Goal: Find specific page/section: Find specific page/section

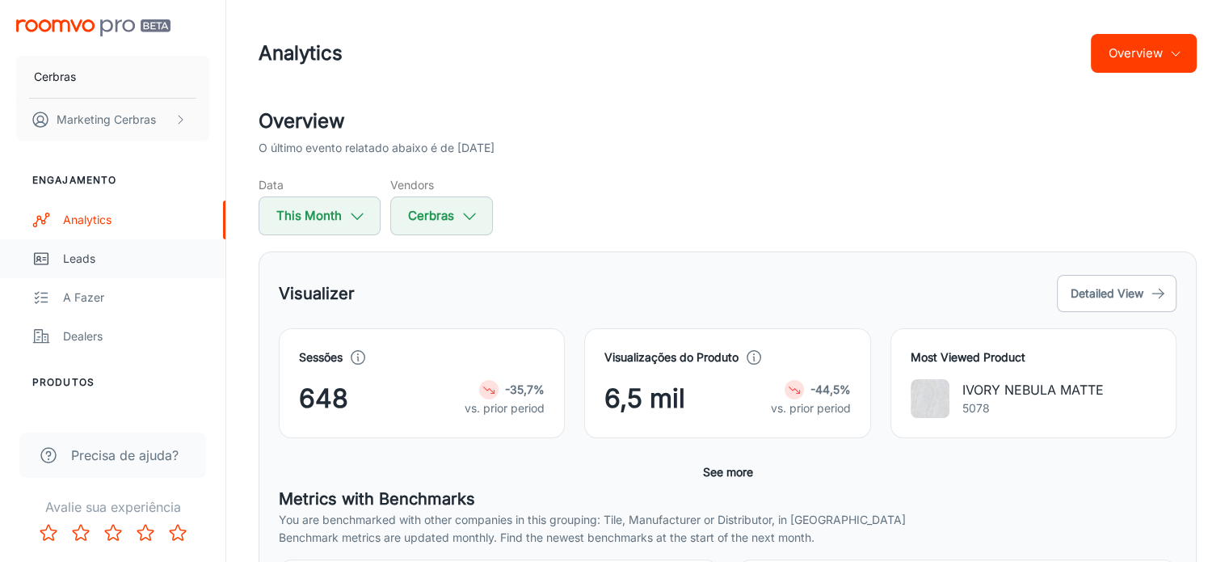
click at [102, 251] on div "Leads" at bounding box center [136, 259] width 146 height 18
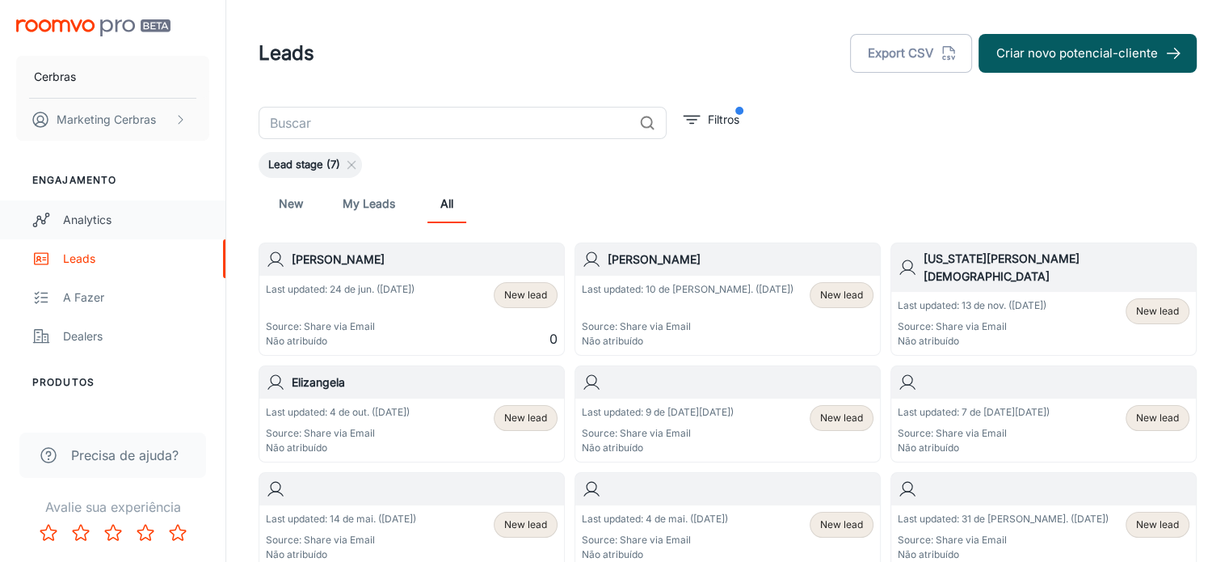
click at [78, 213] on div "Analytics" at bounding box center [136, 220] width 146 height 18
